Goal: Contribute content: Add original content to the website for others to see

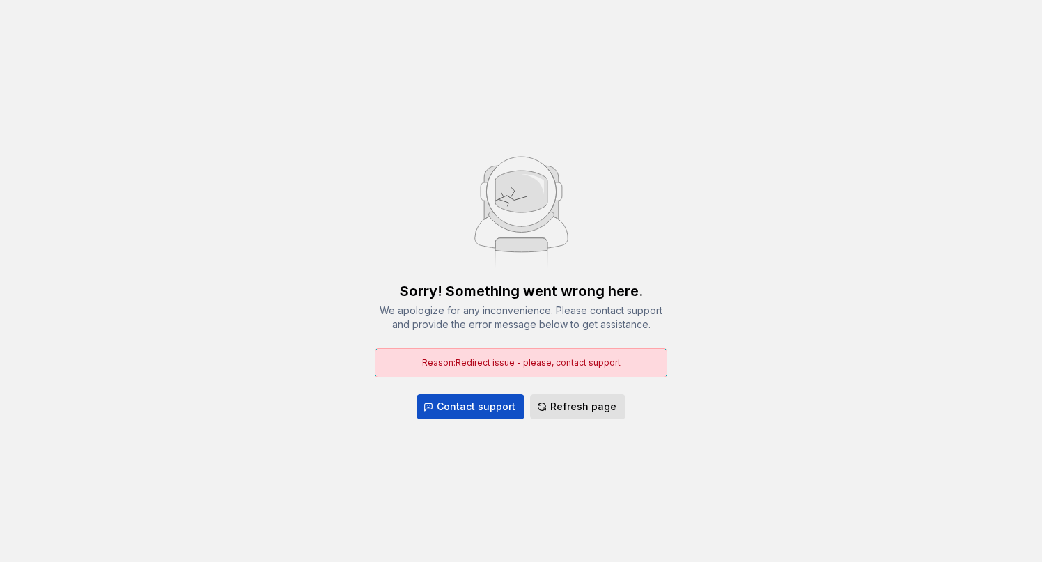
click at [561, 401] on span "Refresh page" at bounding box center [583, 407] width 66 height 14
click at [570, 407] on span "Refresh page" at bounding box center [583, 407] width 66 height 14
click at [598, 404] on span "Refresh page" at bounding box center [583, 407] width 66 height 14
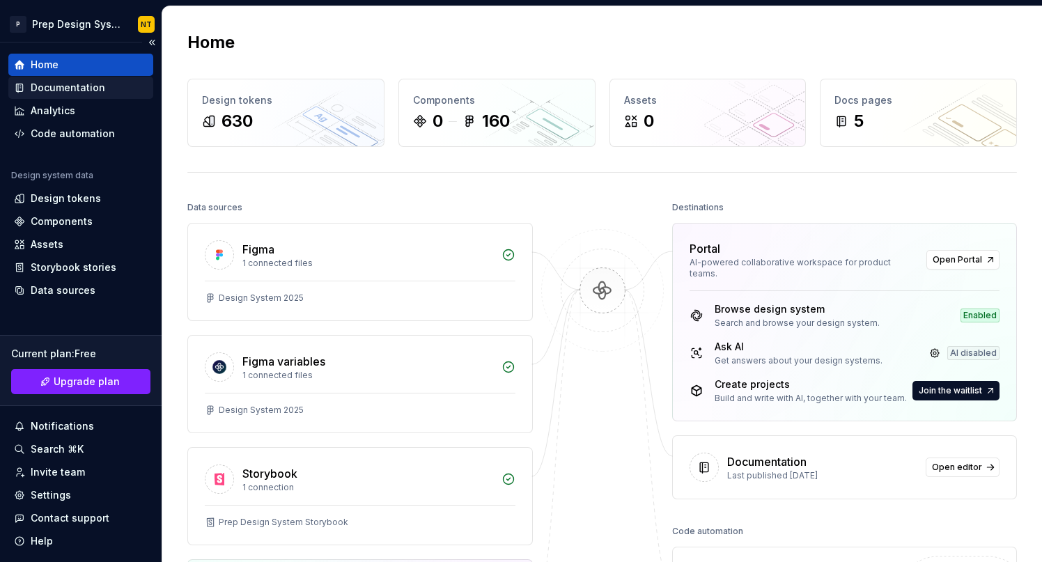
click at [75, 86] on div "Documentation" at bounding box center [68, 88] width 75 height 14
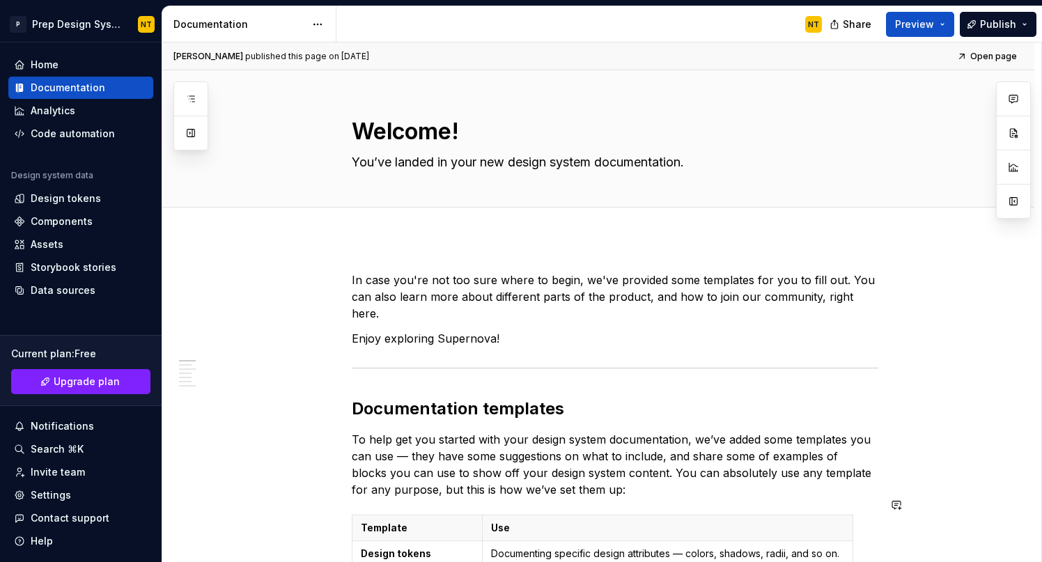
type textarea "*"
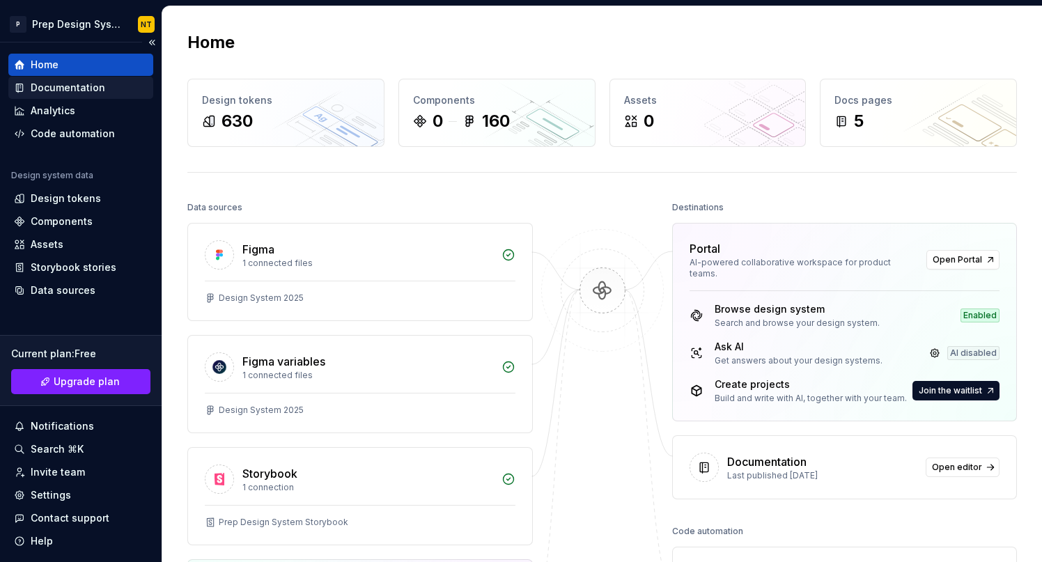
click at [78, 91] on div "Documentation" at bounding box center [68, 88] width 75 height 14
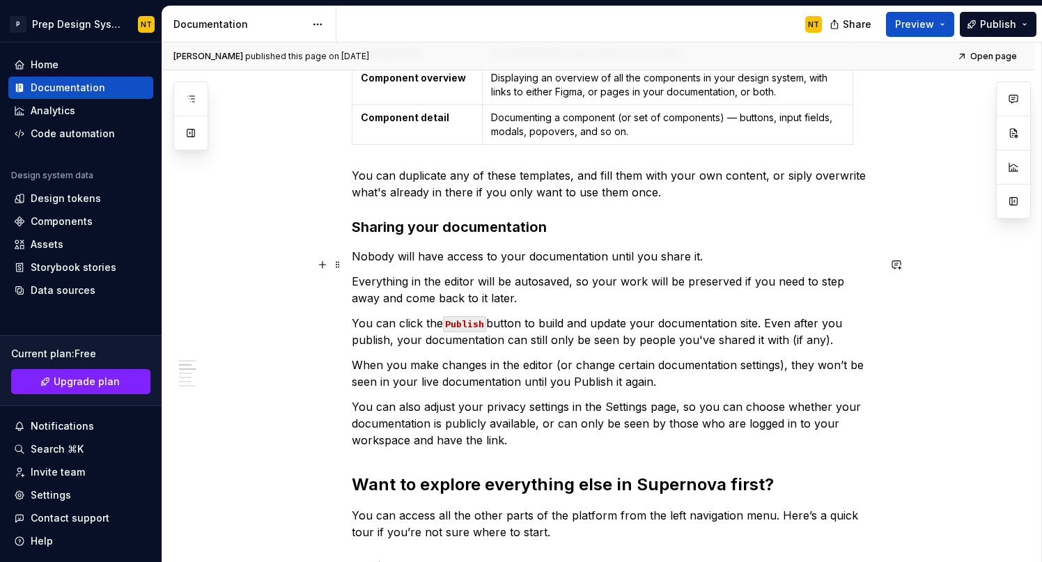
scroll to position [80, 0]
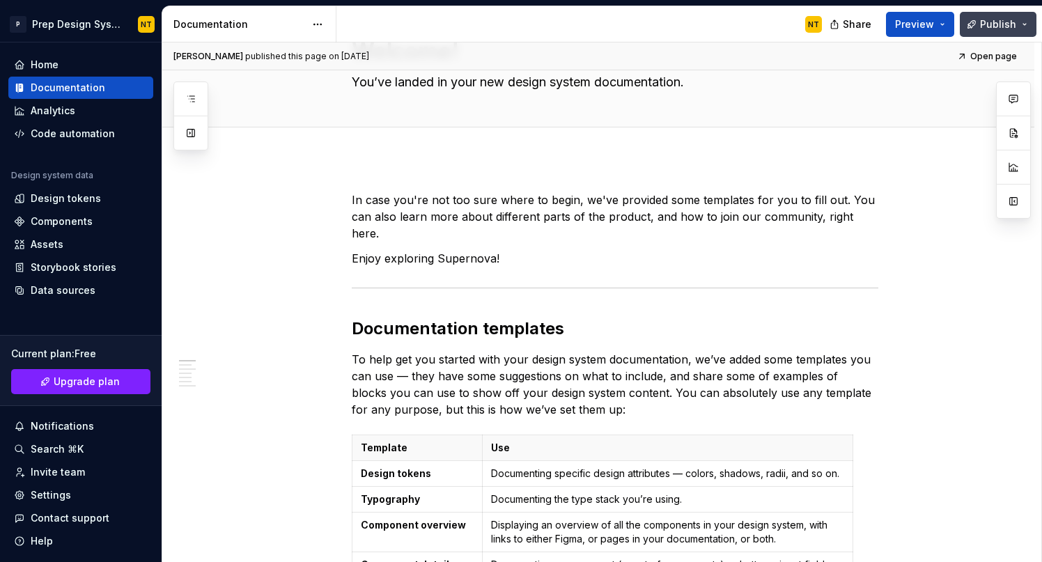
click at [1022, 29] on button "Publish" at bounding box center [998, 24] width 77 height 25
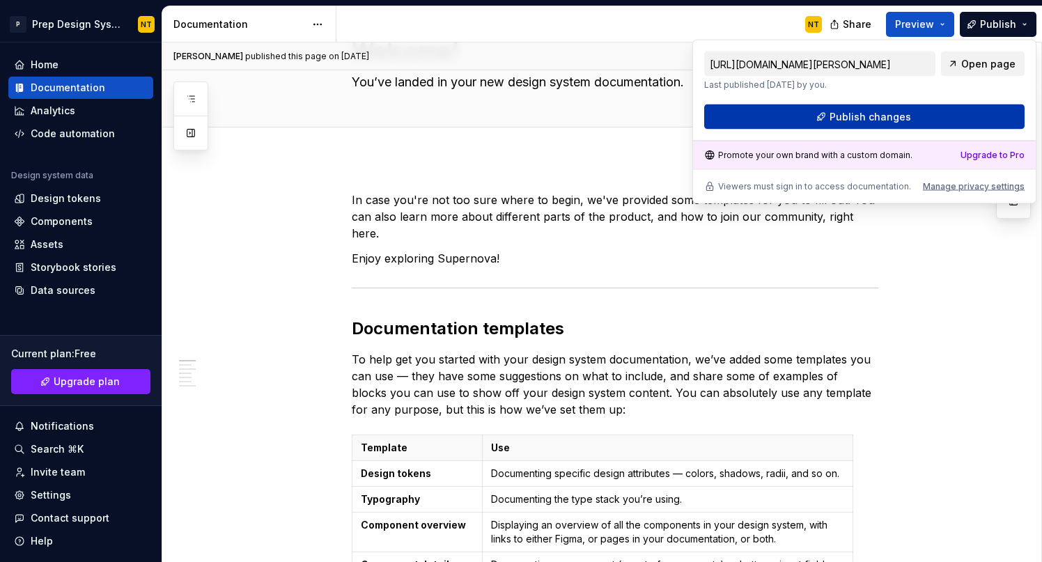
click at [918, 116] on button "Publish changes" at bounding box center [864, 116] width 320 height 25
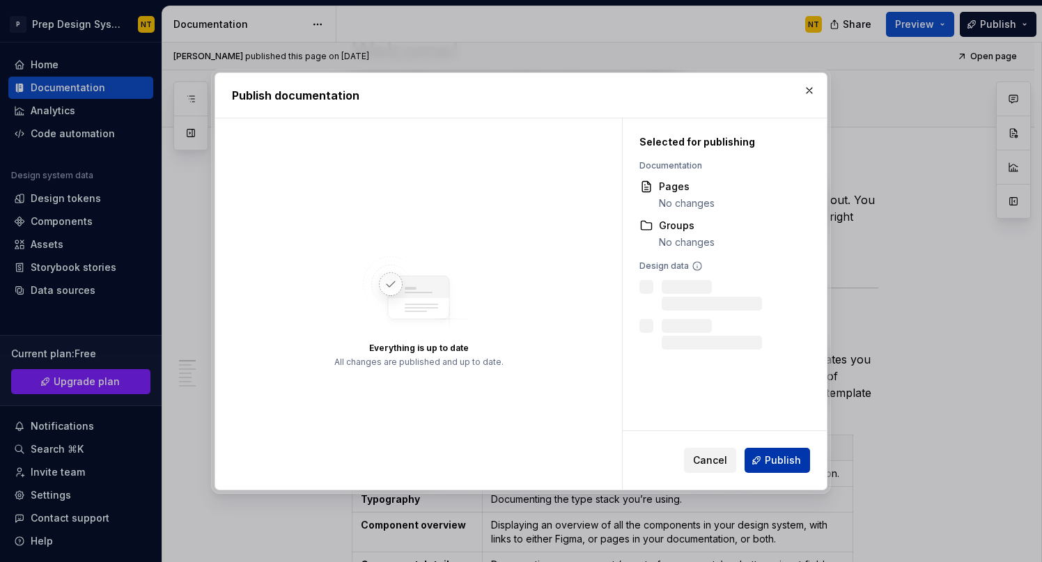
click at [795, 449] on button "Publish" at bounding box center [777, 460] width 65 height 25
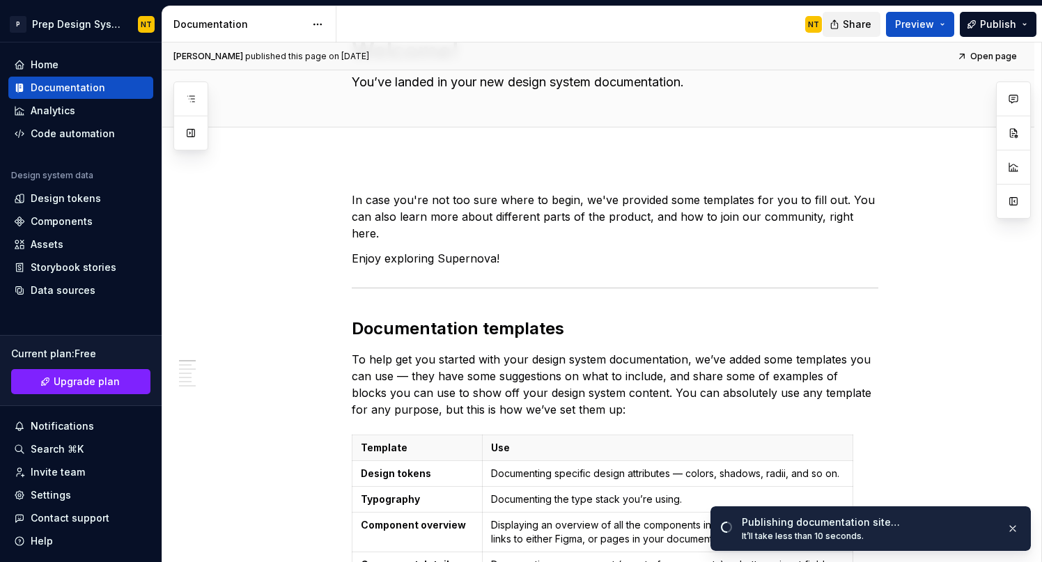
click at [859, 22] on span "Share" at bounding box center [857, 24] width 29 height 14
drag, startPoint x: 872, startPoint y: 538, endPoint x: 735, endPoint y: 518, distance: 138.7
click at [735, 518] on div "Publishing documentation site… It’ll take less than 10 seconds." at bounding box center [870, 528] width 320 height 45
click at [858, 542] on div "Publishing documentation site… It’ll take less than 10 seconds." at bounding box center [870, 528] width 320 height 45
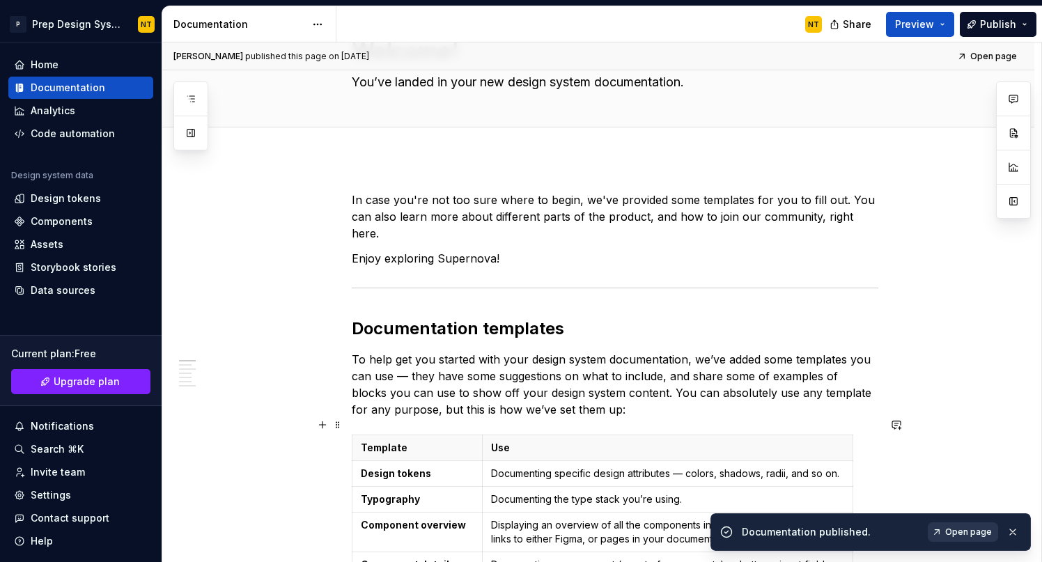
click at [968, 538] on link "Open page" at bounding box center [963, 532] width 70 height 20
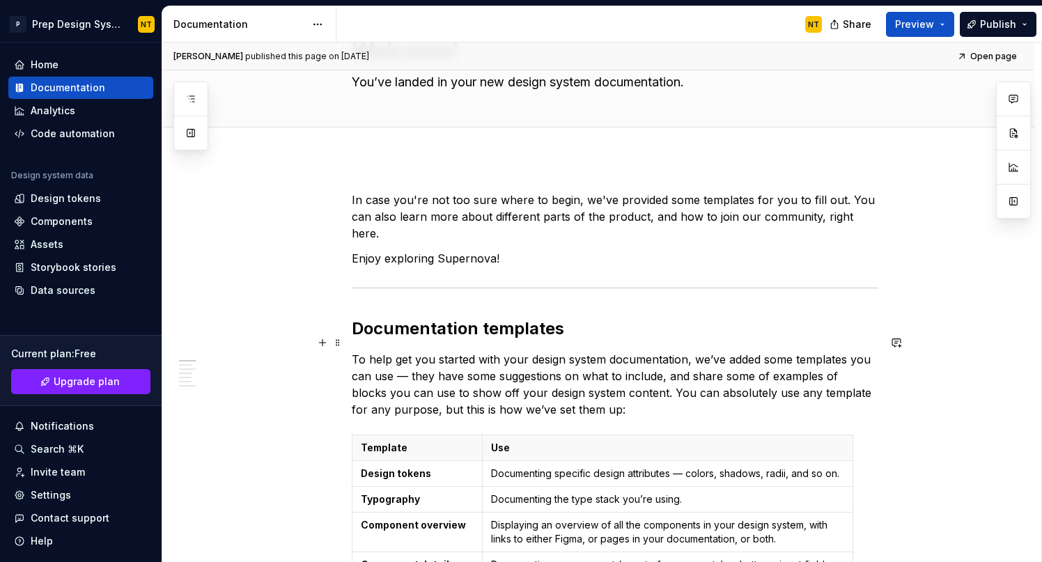
type textarea "*"
